Goal: Check status: Check status

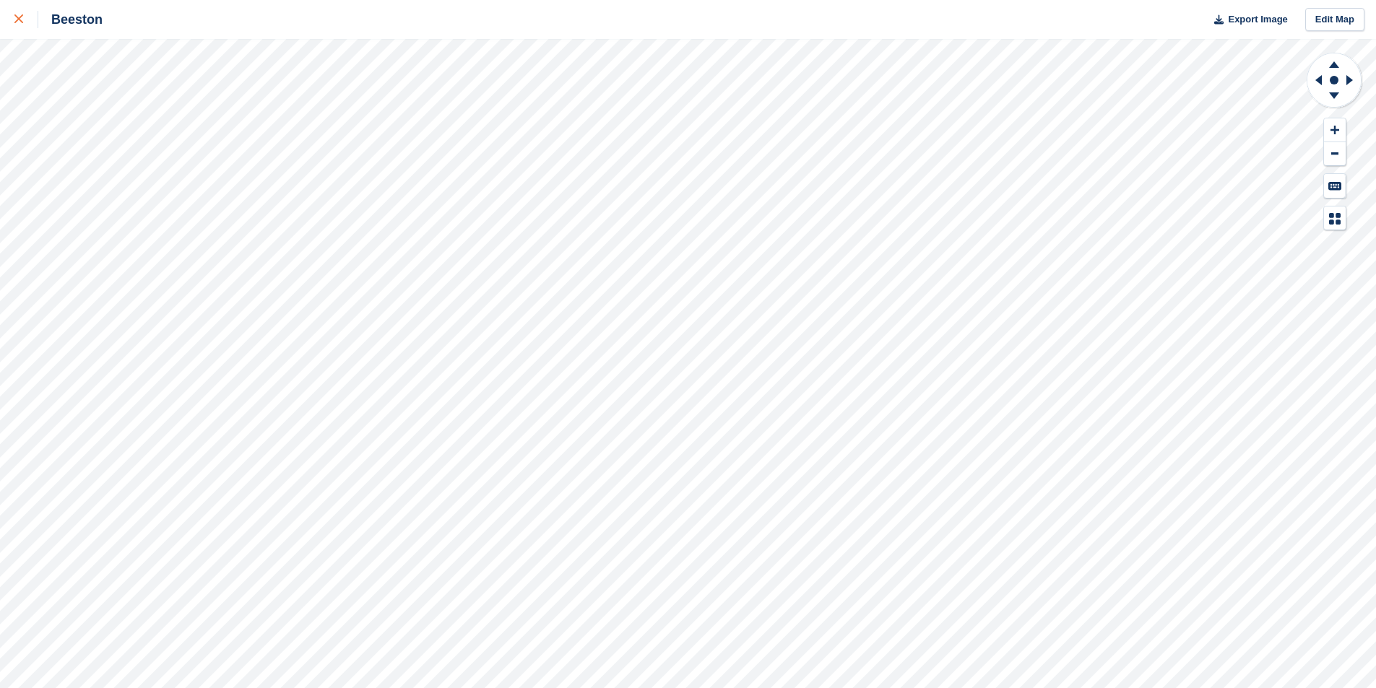
click at [19, 19] on icon at bounding box center [18, 18] width 9 height 9
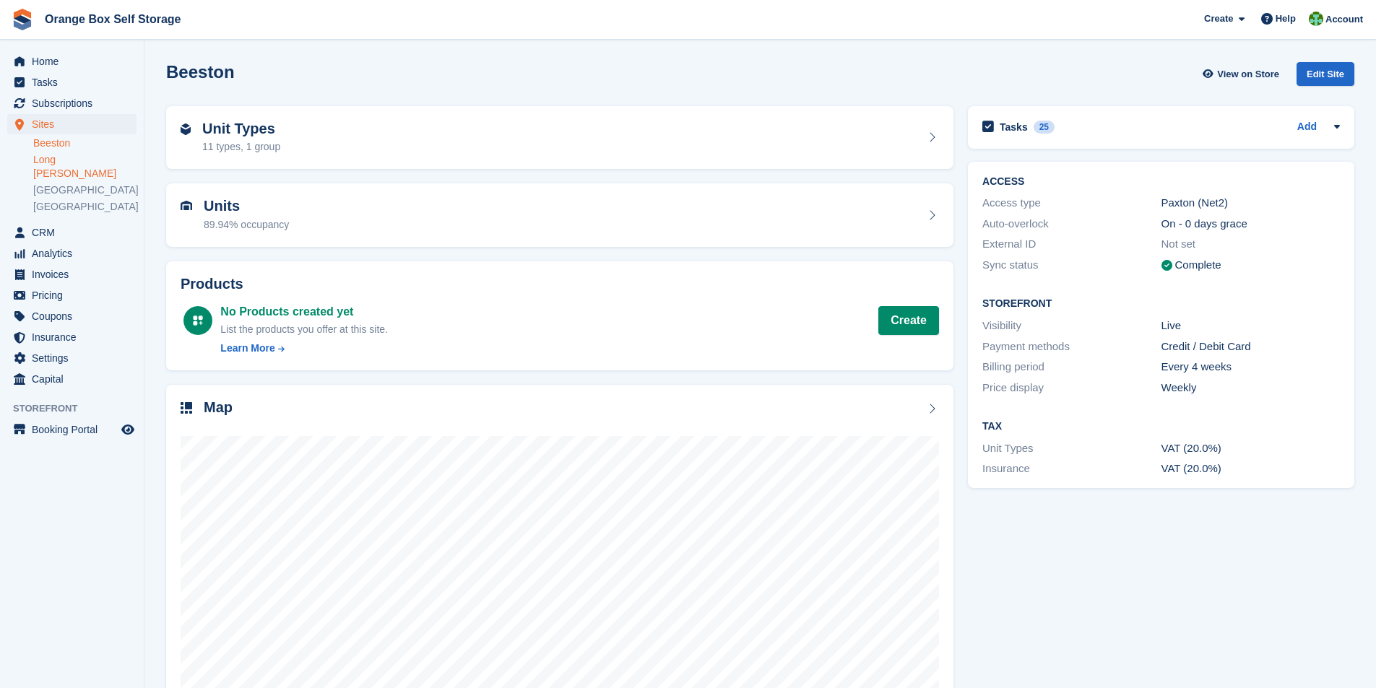
click at [74, 160] on link "Long [PERSON_NAME]" at bounding box center [84, 166] width 103 height 27
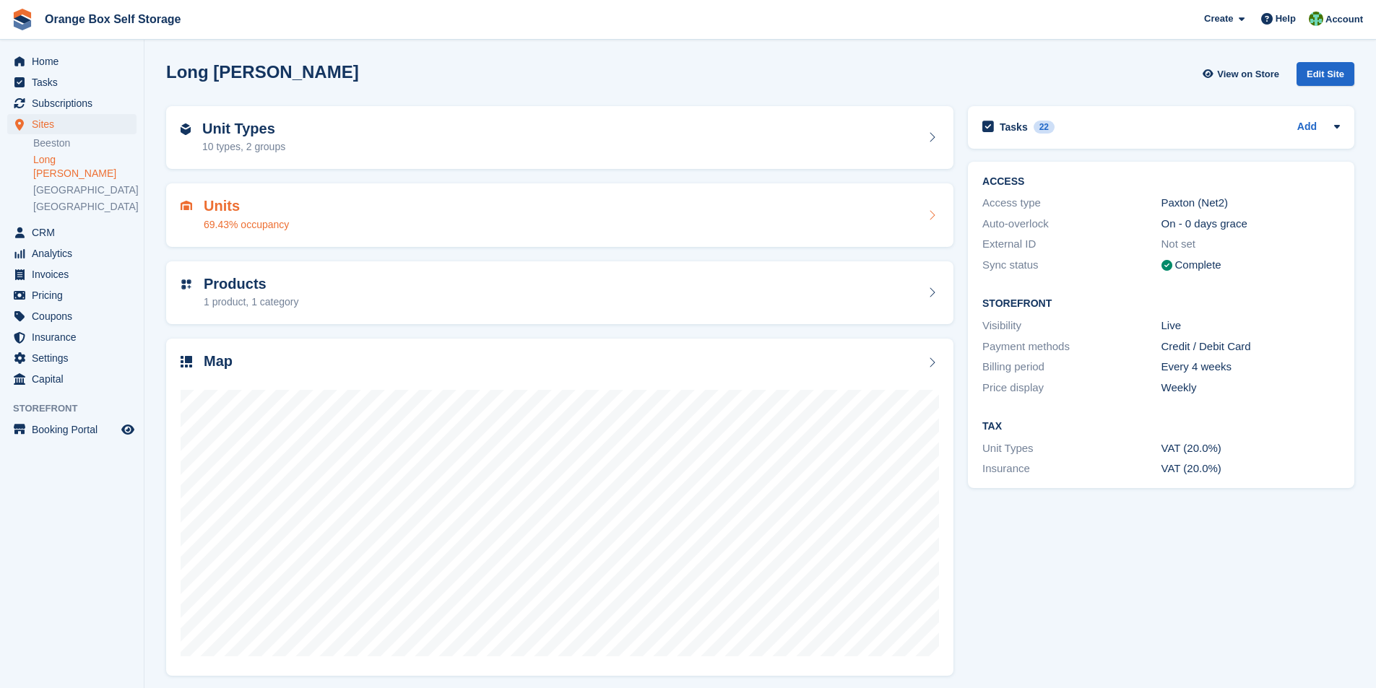
click at [209, 207] on h2 "Units" at bounding box center [246, 206] width 85 height 17
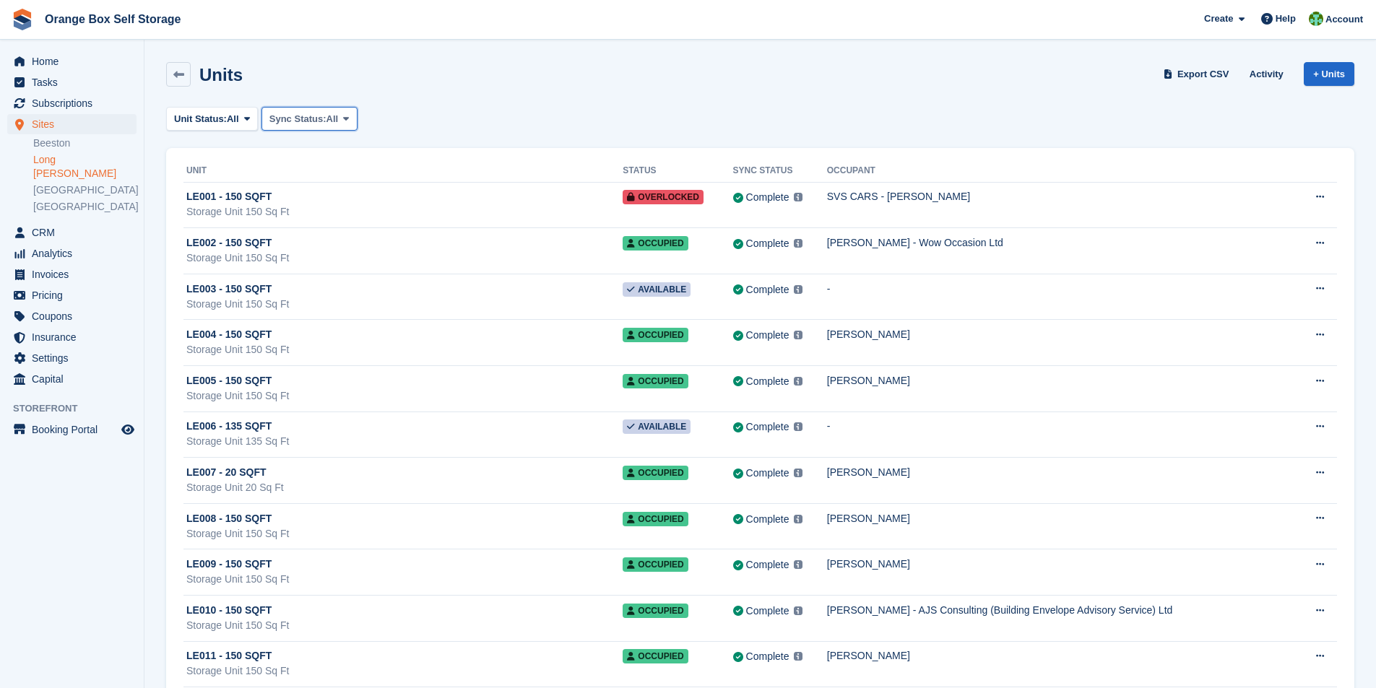
click at [349, 121] on span at bounding box center [346, 119] width 12 height 12
click at [243, 119] on span at bounding box center [247, 119] width 12 height 12
click at [221, 183] on link "Available" at bounding box center [236, 179] width 126 height 26
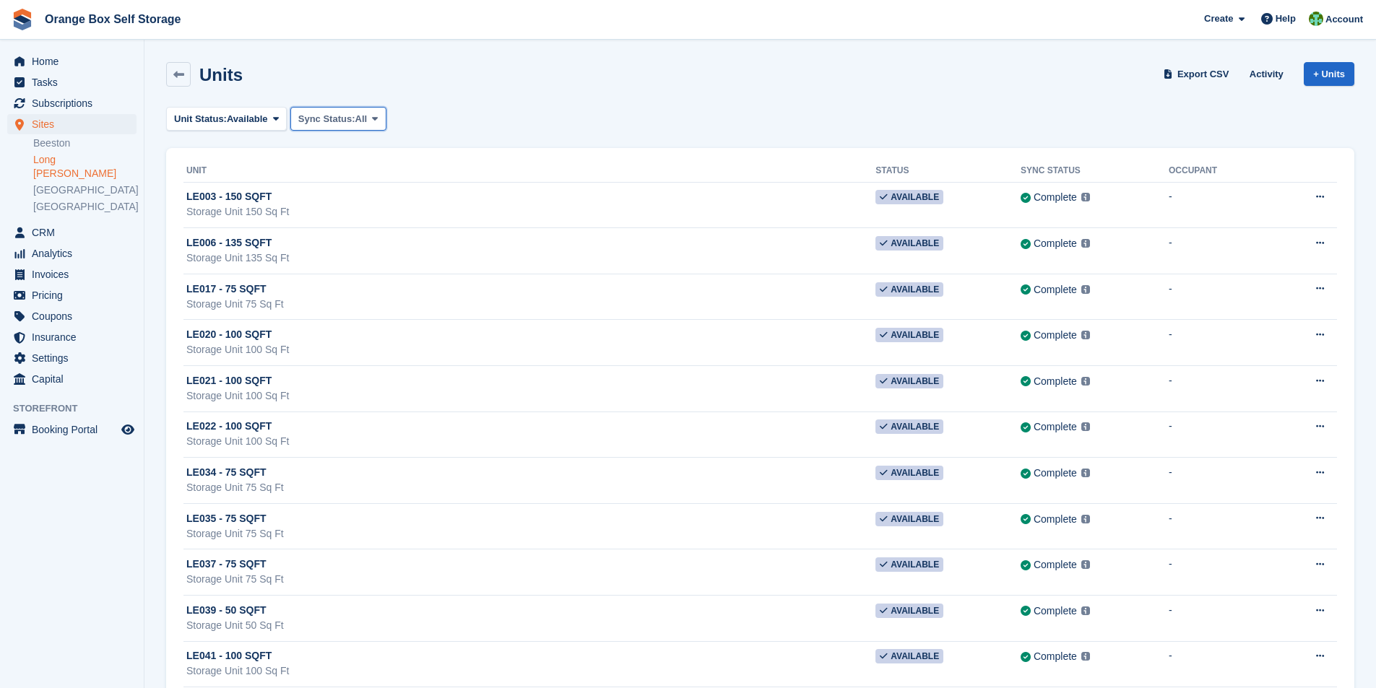
click at [374, 122] on icon at bounding box center [375, 118] width 6 height 9
click at [431, 120] on div "Unit Status: Available All Available Reserved Occupied Overlocked Repossessed U…" at bounding box center [760, 119] width 1188 height 24
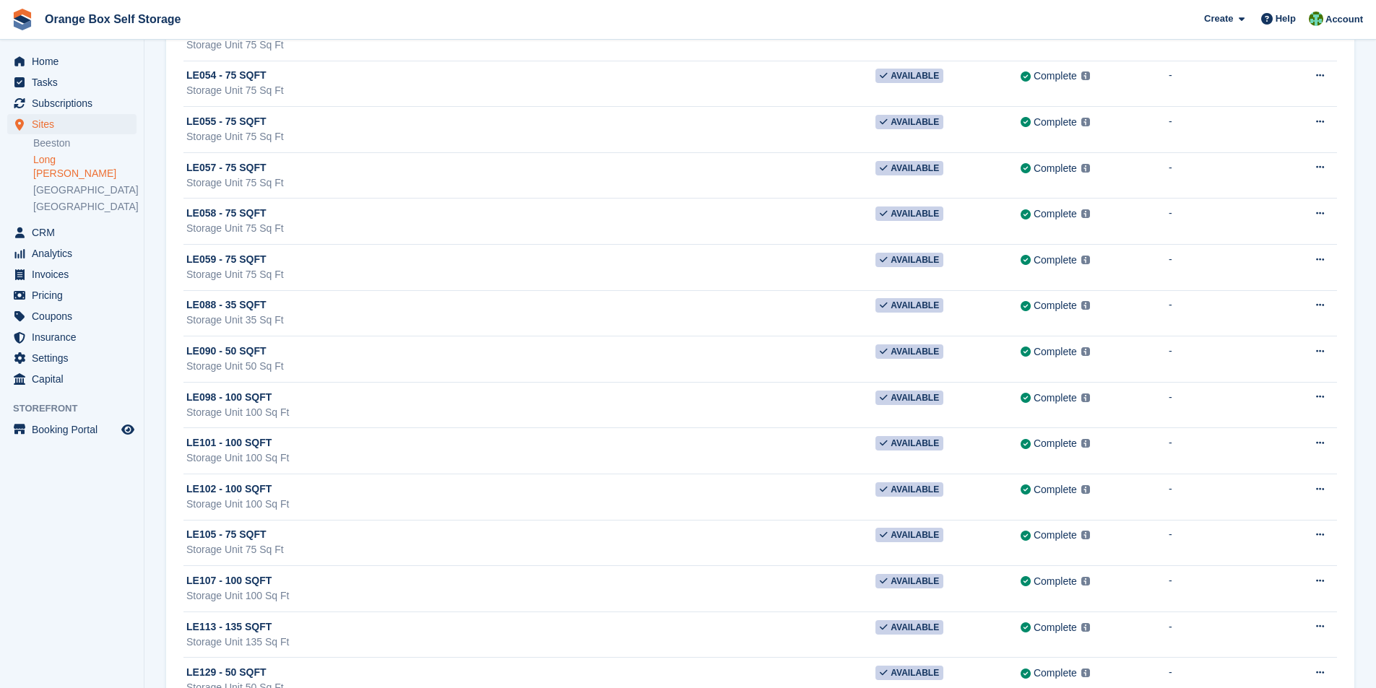
scroll to position [819, 0]
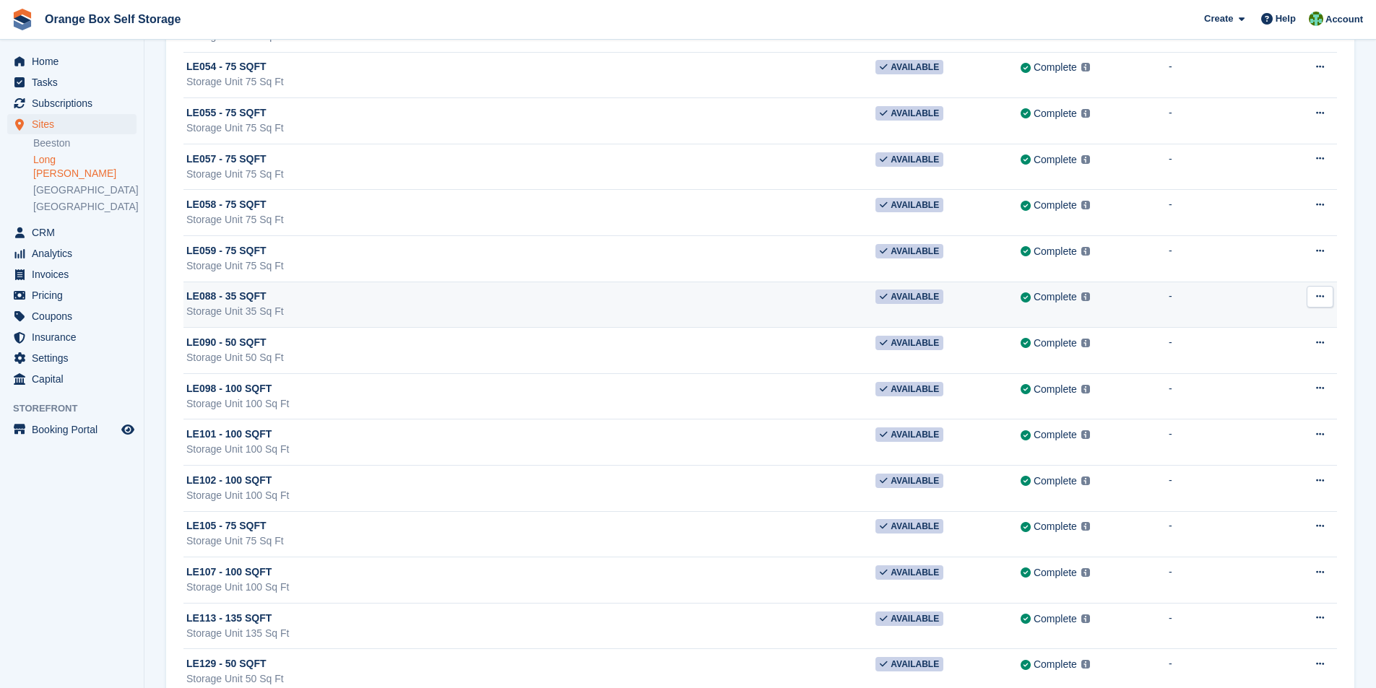
click at [241, 296] on span "LE088 - 35 SQFT" at bounding box center [225, 296] width 79 height 15
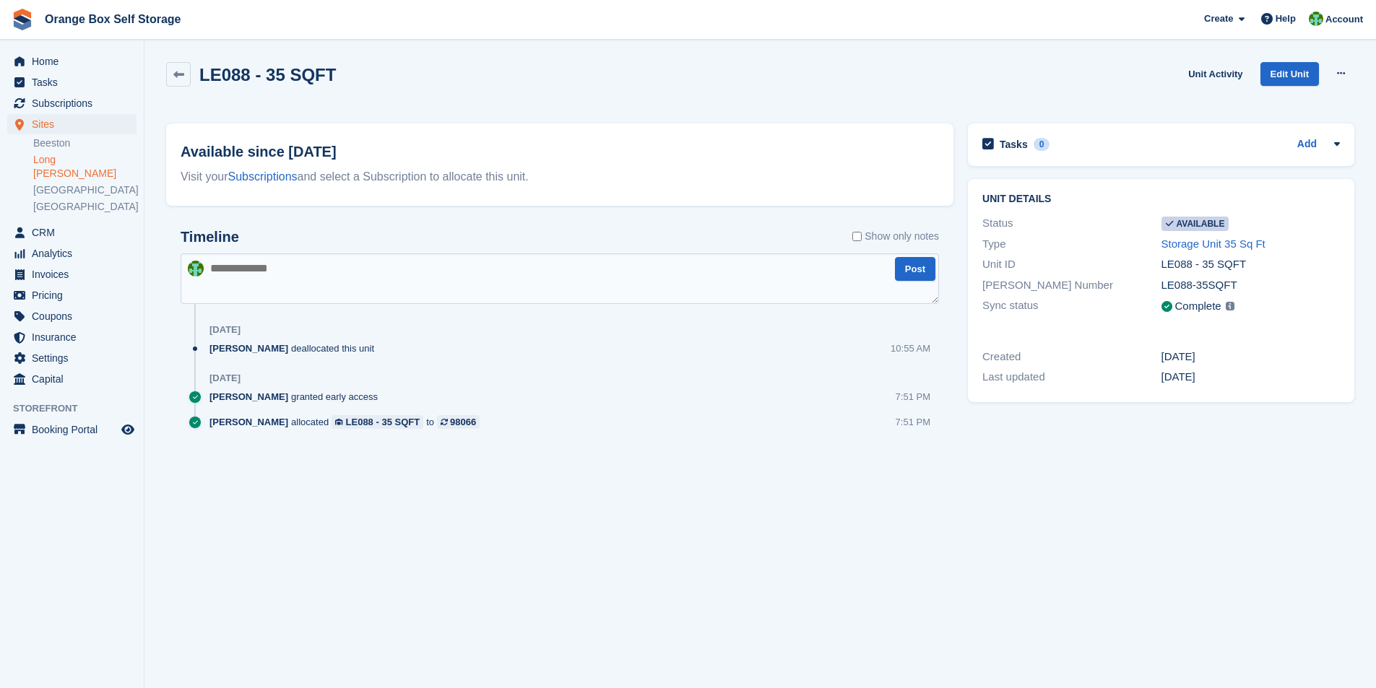
click at [239, 277] on textarea at bounding box center [560, 279] width 758 height 51
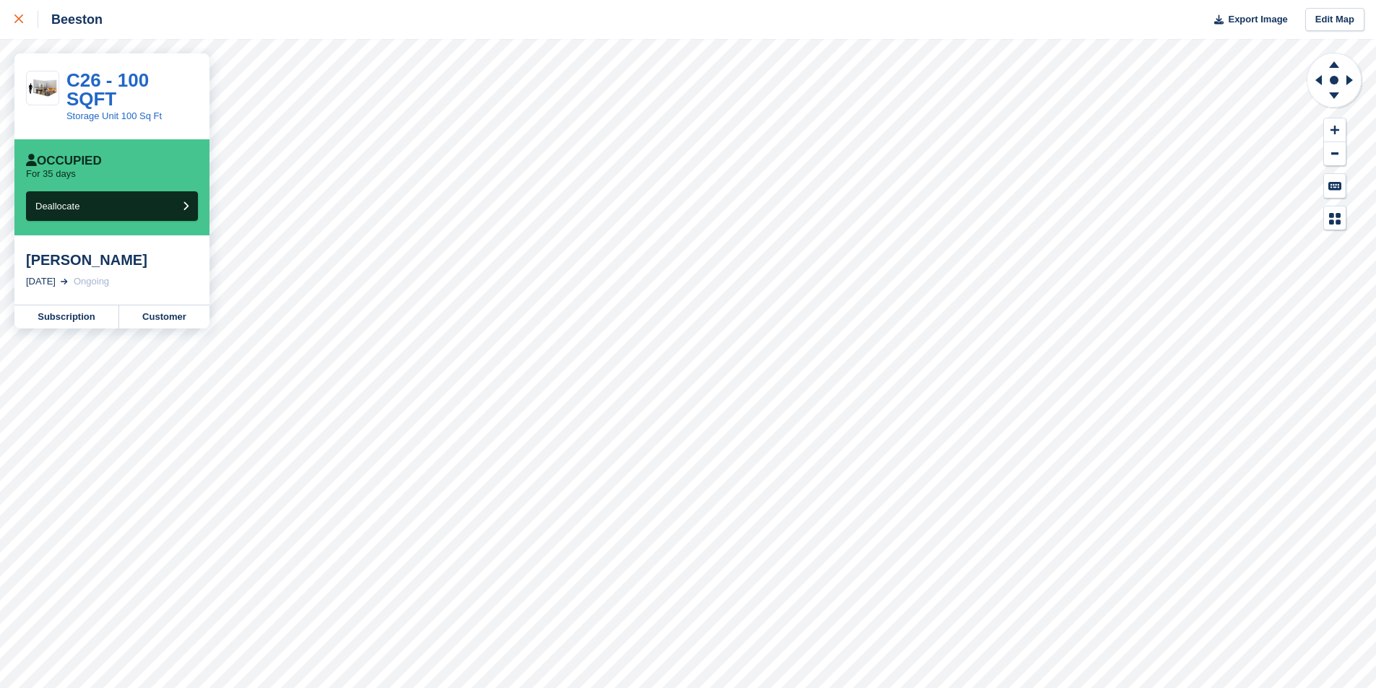
click at [23, 21] on div at bounding box center [26, 19] width 24 height 17
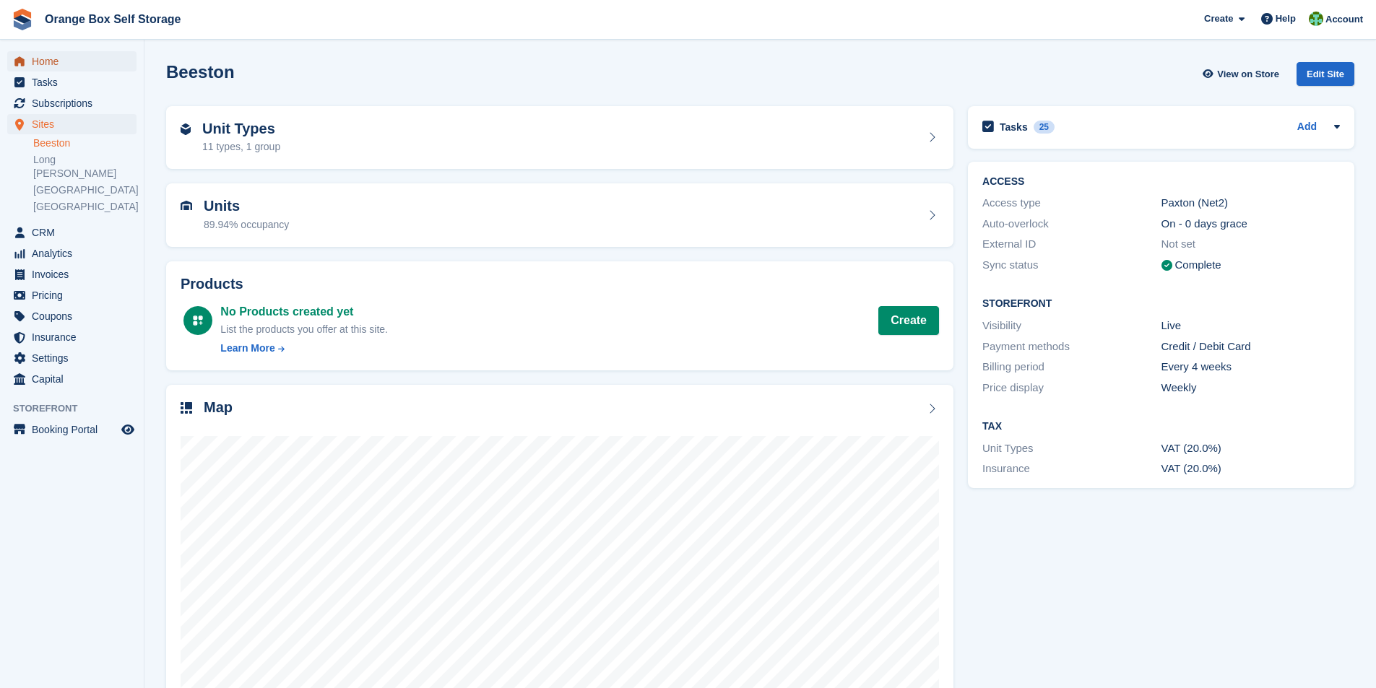
click at [50, 61] on span "Home" at bounding box center [75, 61] width 87 height 20
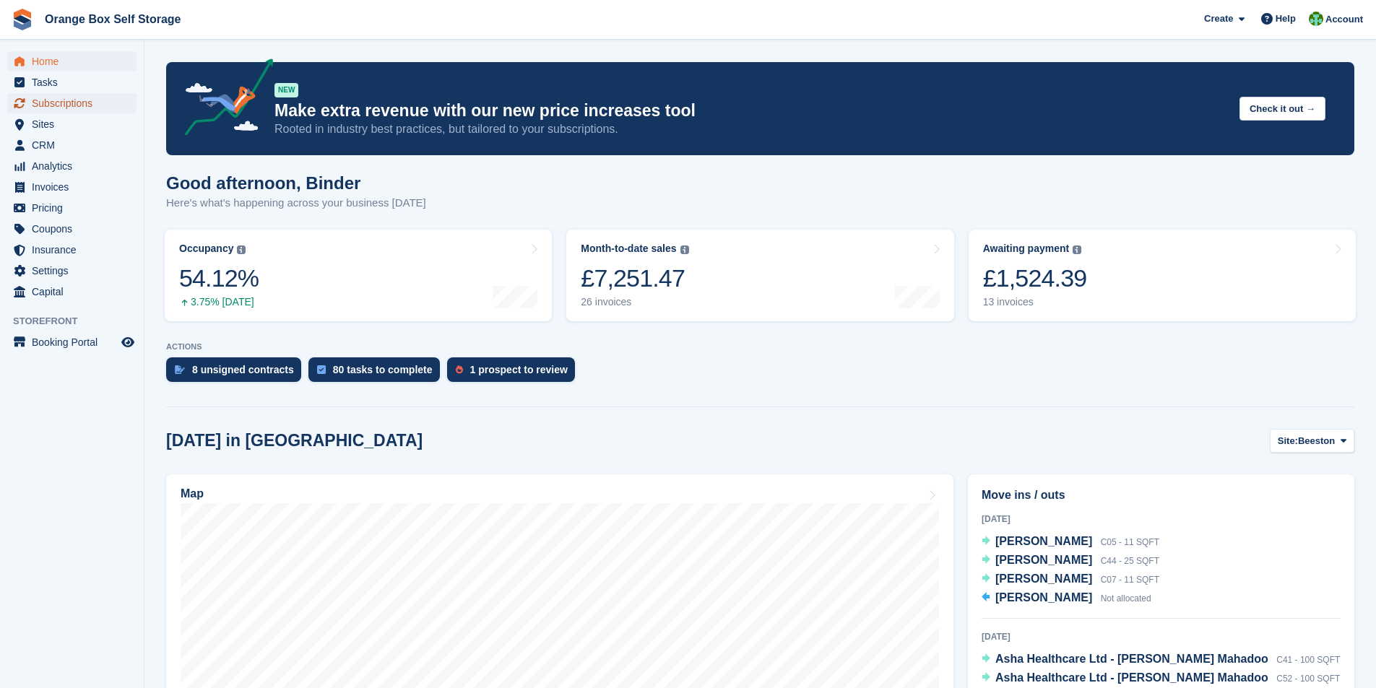
click at [62, 105] on span "Subscriptions" at bounding box center [75, 103] width 87 height 20
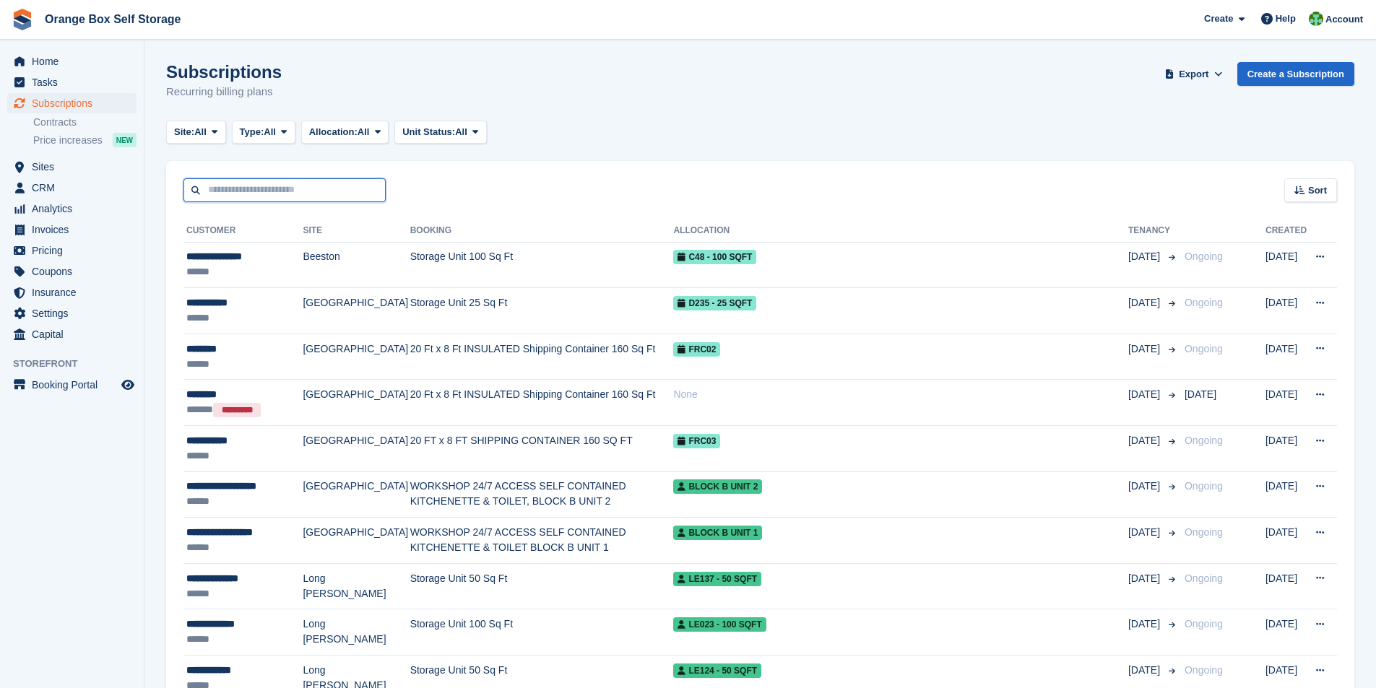
click at [241, 194] on input "text" at bounding box center [284, 190] width 202 height 24
type input "*******"
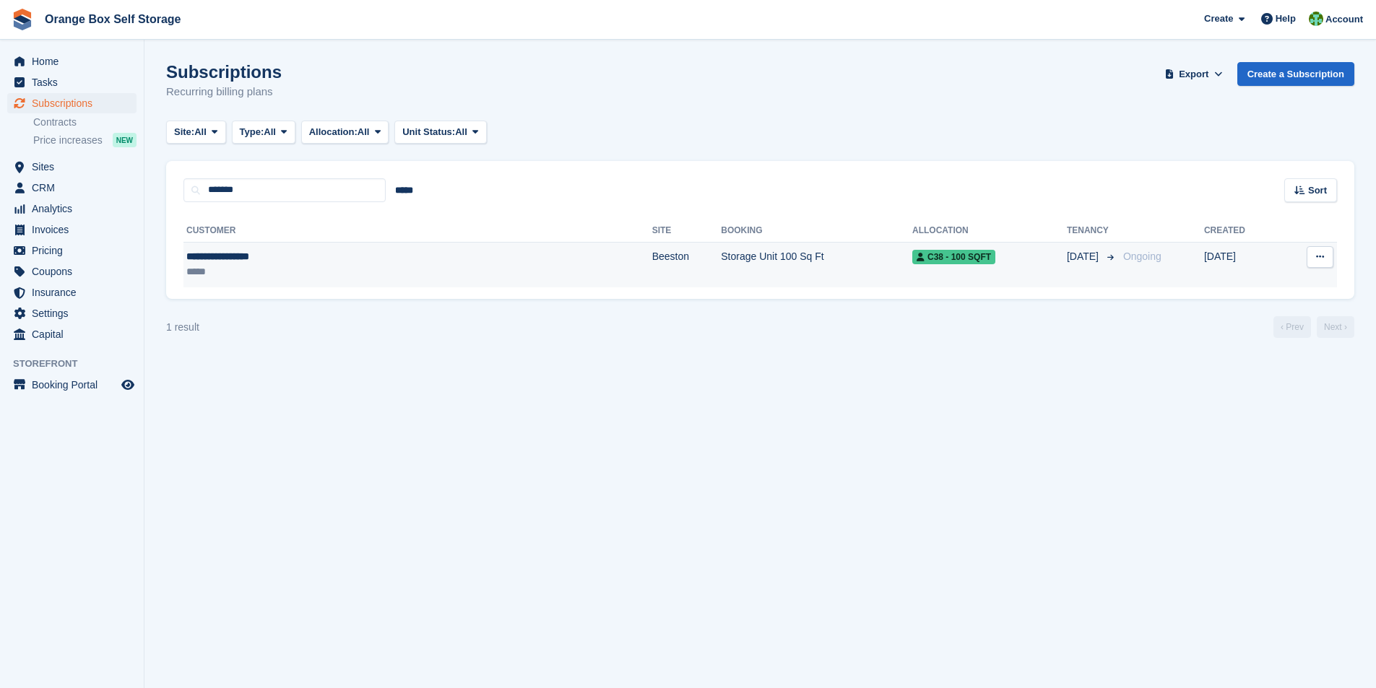
click at [721, 256] on td "Storage Unit 100 Sq Ft" at bounding box center [816, 265] width 191 height 46
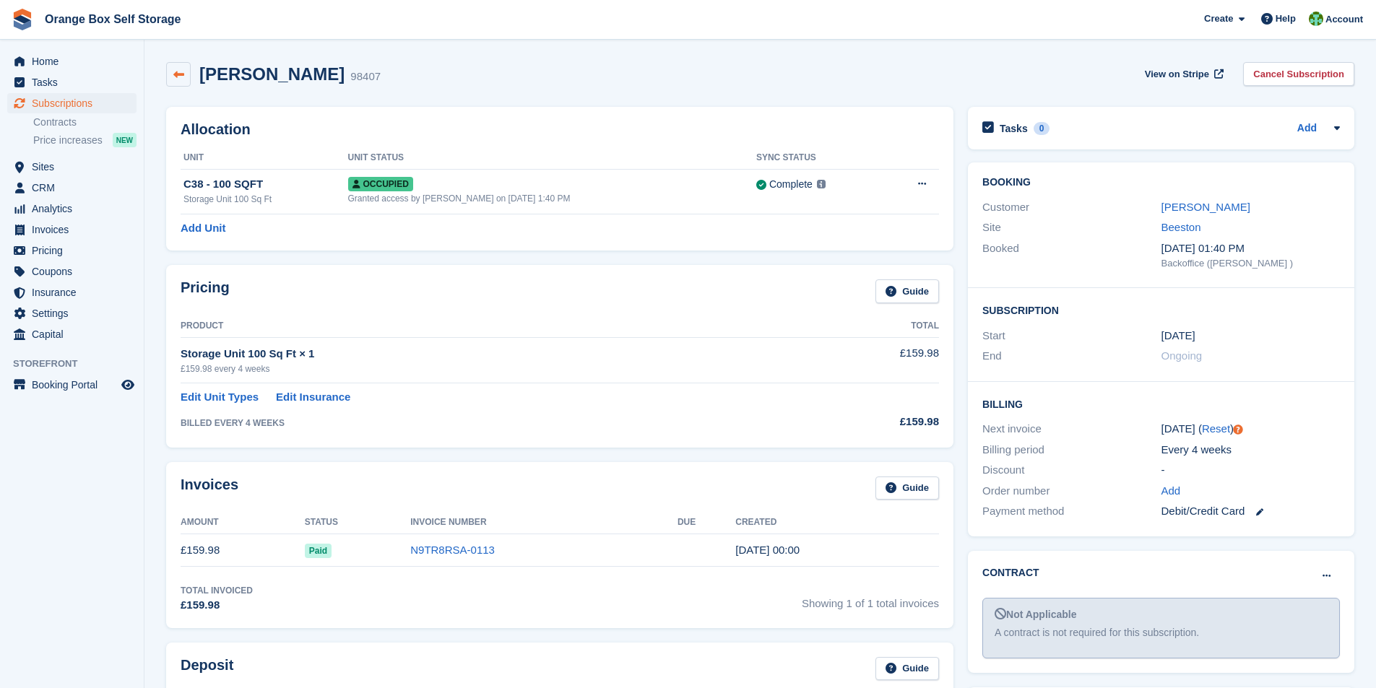
click at [183, 69] on icon at bounding box center [178, 74] width 11 height 11
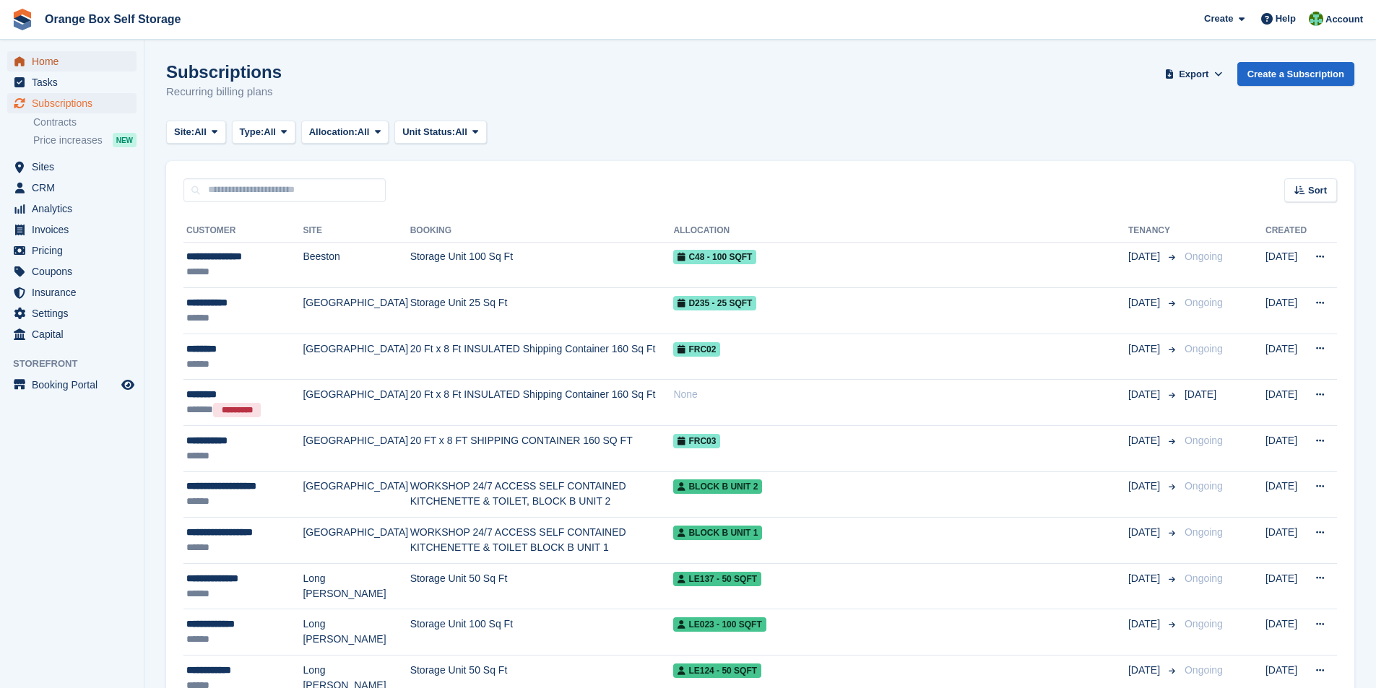
click at [53, 69] on span "Home" at bounding box center [75, 61] width 87 height 20
